Goal: Find specific page/section: Find specific page/section

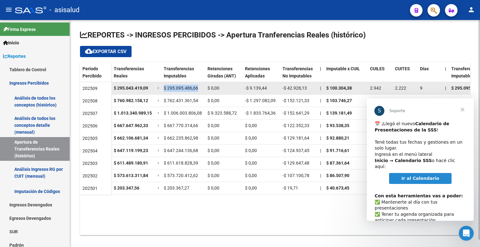
drag, startPoint x: 164, startPoint y: 88, endPoint x: 199, endPoint y: 87, distance: 35.0
click at [199, 87] on div "$ 295.095.486,66" at bounding box center [183, 88] width 39 height 7
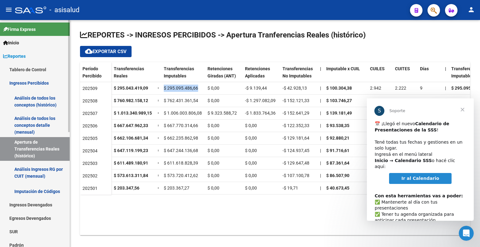
click at [41, 169] on link "Análisis Ingresos RG por CUIT (mensual)" at bounding box center [35, 173] width 70 height 24
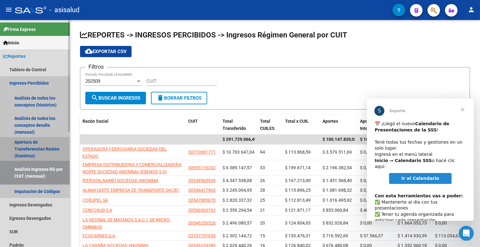
click at [35, 145] on link "Apertura de Transferencias Reales (histórico)" at bounding box center [35, 149] width 70 height 24
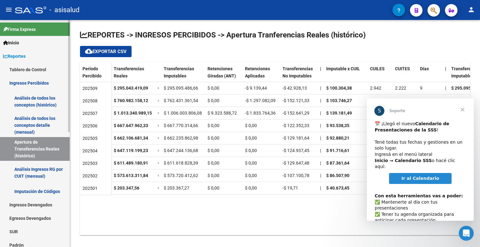
click at [35, 209] on link "Ingresos Devengados" at bounding box center [35, 204] width 70 height 13
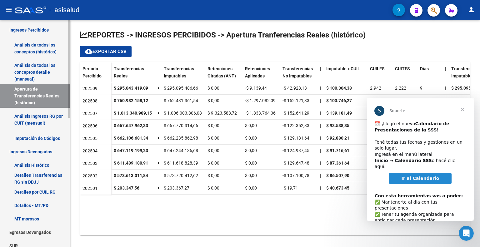
scroll to position [63, 0]
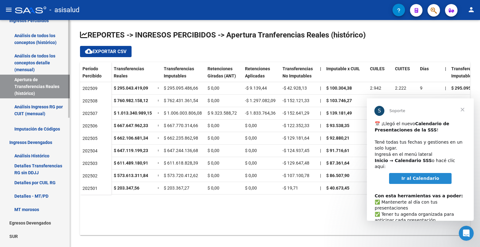
click at [38, 184] on link "Detalles por CUIL RG" at bounding box center [35, 182] width 70 height 13
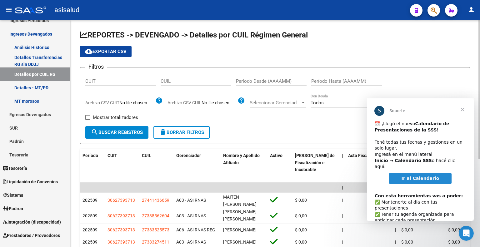
click at [283, 78] on input "Período Desde (AAAAMM)" at bounding box center [271, 81] width 71 height 6
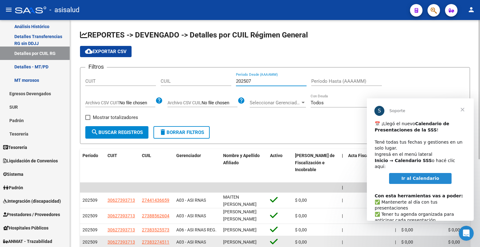
scroll to position [94, 0]
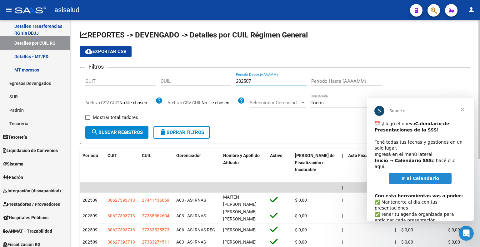
type input "202507"
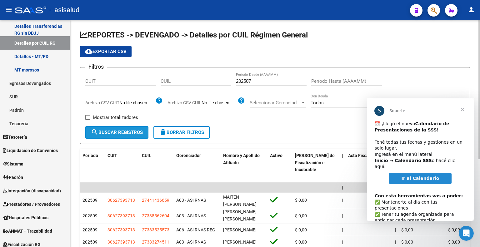
click at [134, 129] on button "search Buscar Registros" at bounding box center [116, 132] width 63 height 13
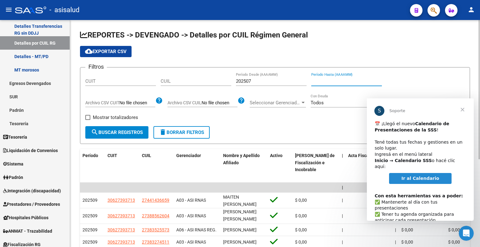
click at [333, 81] on input "Período Hasta (AAAAMM)" at bounding box center [346, 81] width 71 height 6
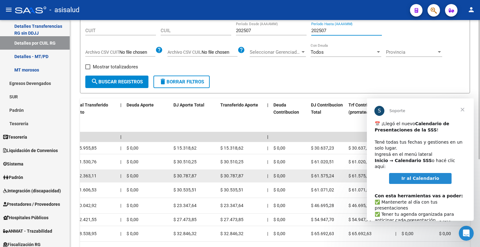
scroll to position [50, 0]
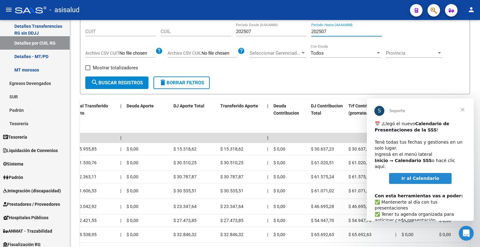
type input "202507"
click at [464, 111] on span "Cerrar" at bounding box center [463, 109] width 23 height 23
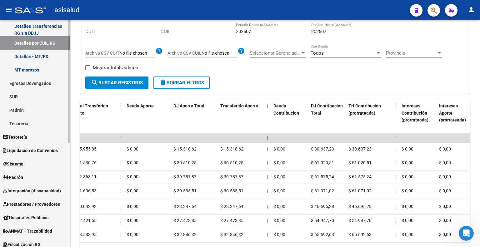
scroll to position [0, 0]
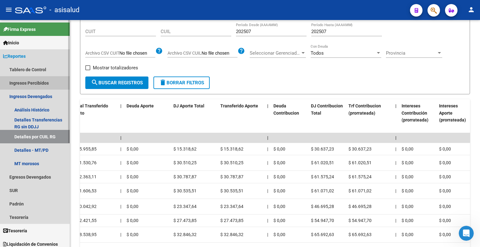
click at [33, 82] on link "Ingresos Percibidos" at bounding box center [35, 82] width 70 height 13
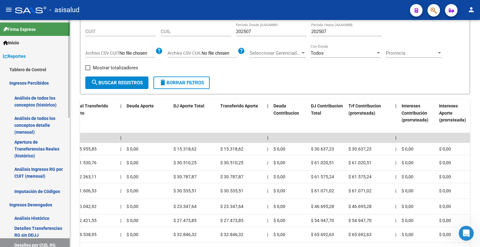
click at [28, 119] on link "Análisis de todos los conceptos detalle (mensual)" at bounding box center [35, 126] width 70 height 24
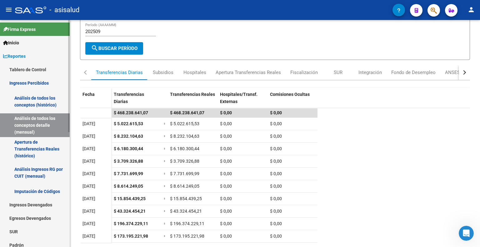
click at [29, 102] on link "Análisis de todos los conceptos (histórico)" at bounding box center [35, 102] width 70 height 24
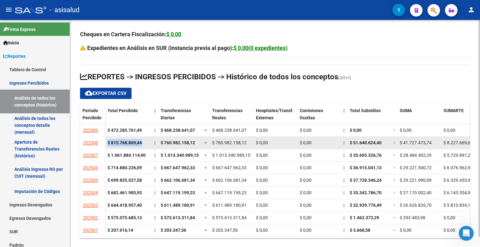
drag, startPoint x: 107, startPoint y: 142, endPoint x: 145, endPoint y: 142, distance: 38.1
click at [145, 142] on datatable-body-cell "$ 815.768.869,44" at bounding box center [128, 143] width 47 height 12
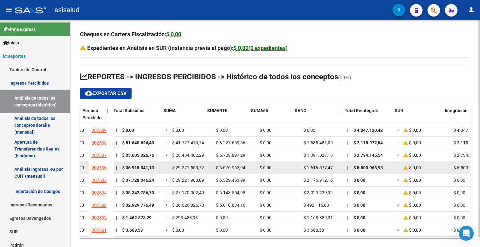
scroll to position [0, 227]
